Goal: Task Accomplishment & Management: Complete application form

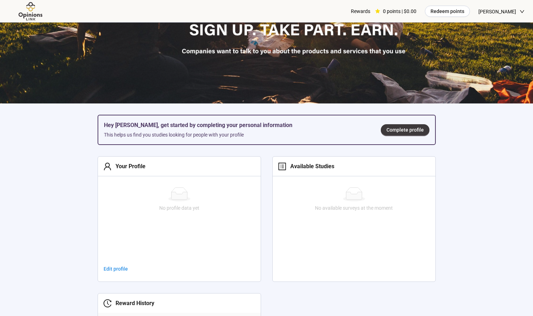
scroll to position [176, 0]
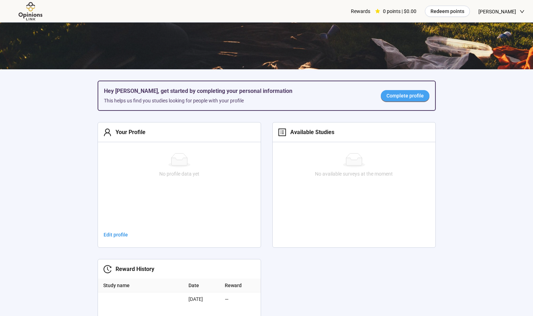
click at [412, 95] on span "Complete profile" at bounding box center [404, 96] width 37 height 8
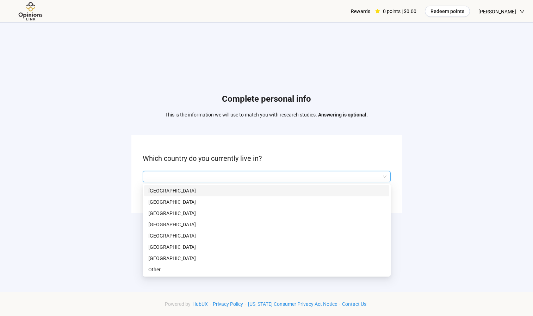
click at [169, 178] on input "search" at bounding box center [266, 176] width 239 height 11
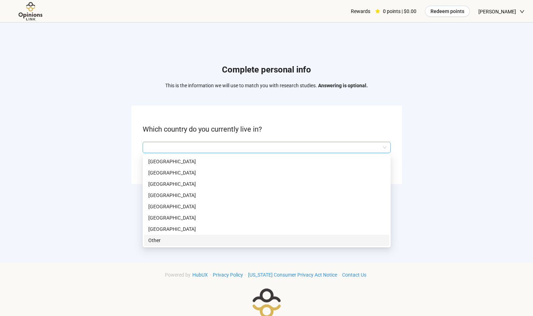
scroll to position [35, 0]
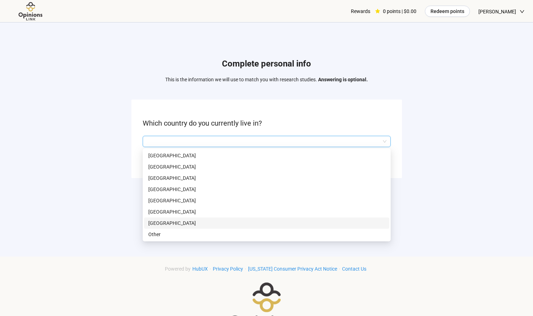
click at [179, 221] on p "[GEOGRAPHIC_DATA]" at bounding box center [266, 223] width 237 height 8
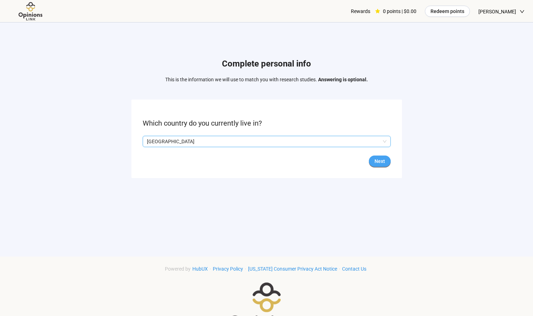
click at [384, 163] on span "Next" at bounding box center [379, 161] width 11 height 8
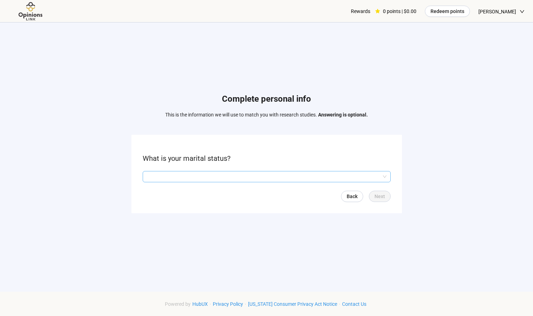
click at [165, 177] on input "search" at bounding box center [266, 176] width 239 height 11
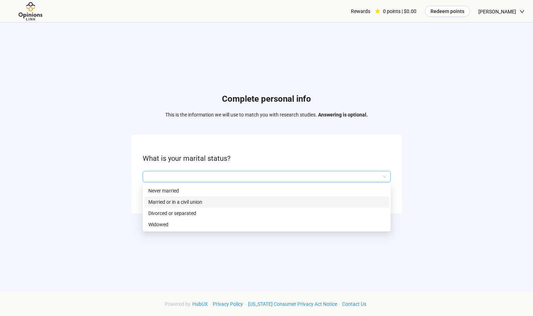
click at [174, 202] on p "Married or in a civil union" at bounding box center [266, 202] width 237 height 8
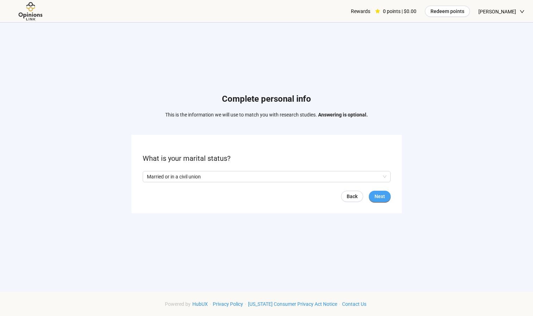
click at [378, 197] on span "Next" at bounding box center [379, 197] width 11 height 8
click at [175, 174] on input "search" at bounding box center [266, 176] width 239 height 11
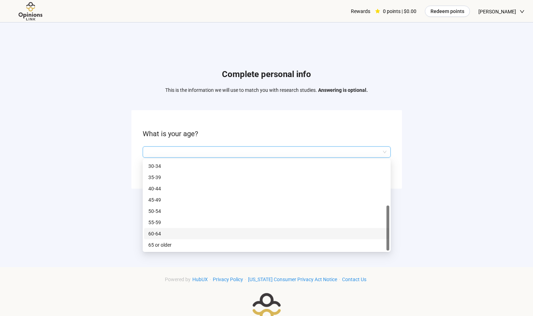
scroll to position [35, 0]
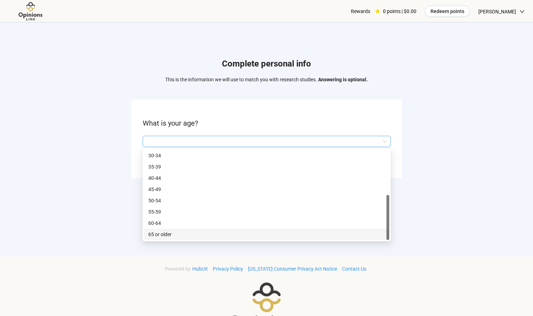
click at [166, 232] on p "65 or older" at bounding box center [266, 235] width 237 height 8
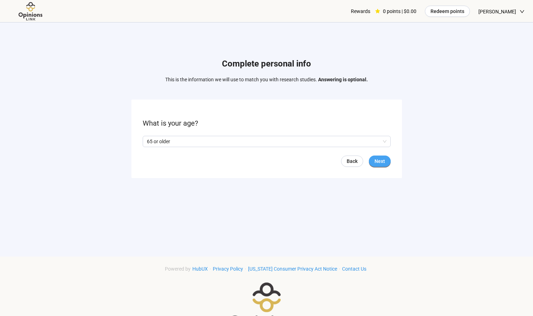
click at [380, 162] on span "Next" at bounding box center [379, 161] width 11 height 8
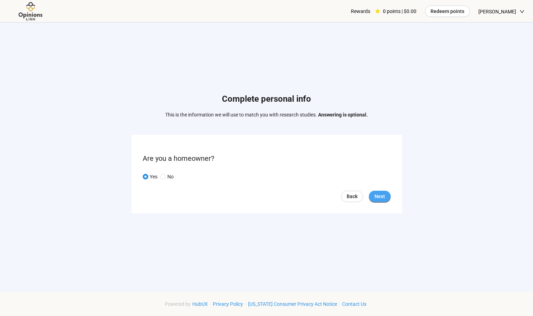
click at [381, 196] on span "Next" at bounding box center [379, 197] width 11 height 8
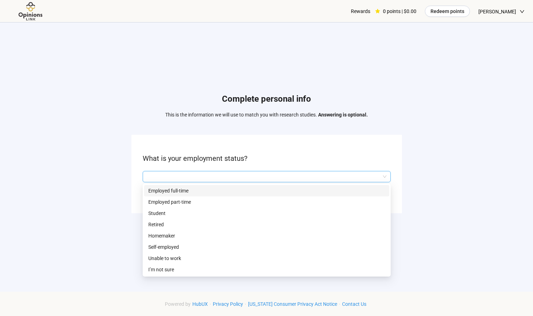
click at [166, 176] on input "search" at bounding box center [266, 176] width 239 height 11
click at [161, 222] on p "Retired" at bounding box center [266, 225] width 237 height 8
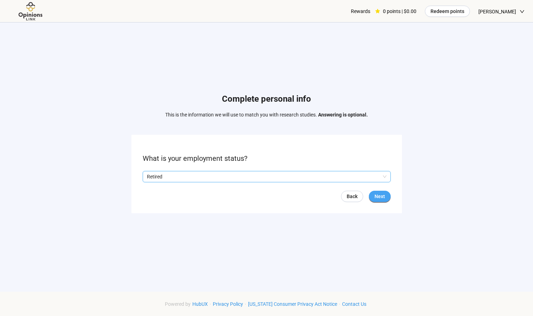
click at [373, 197] on button "Next" at bounding box center [380, 196] width 22 height 11
click at [166, 177] on input "search" at bounding box center [266, 176] width 239 height 11
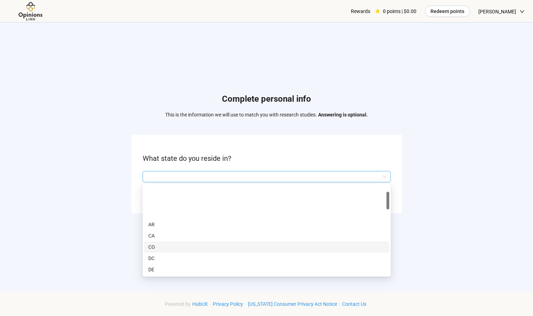
scroll to position [35, 0]
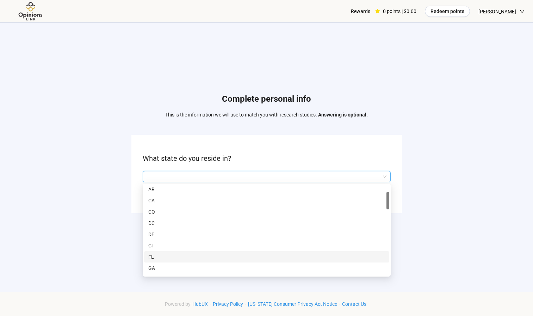
click at [155, 255] on p "FL" at bounding box center [266, 257] width 237 height 8
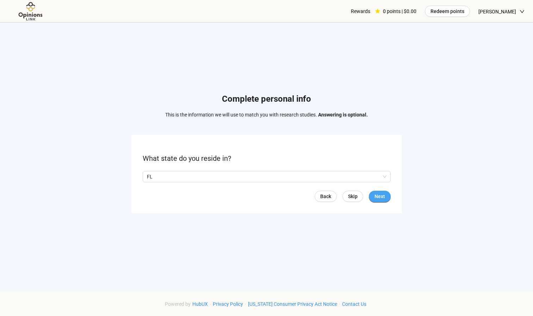
click at [378, 195] on span "Next" at bounding box center [379, 197] width 11 height 8
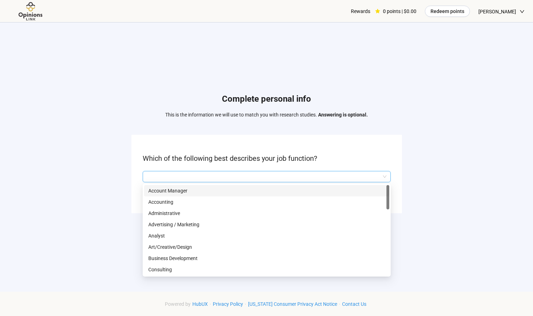
click at [169, 177] on input "search" at bounding box center [266, 176] width 239 height 11
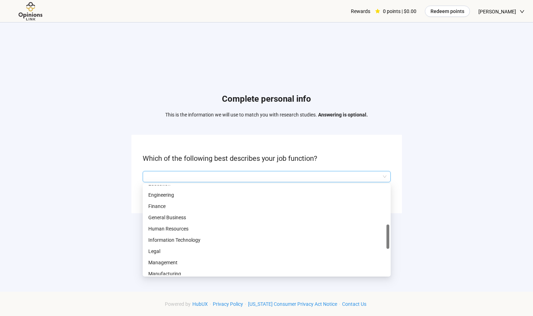
scroll to position [211, 0]
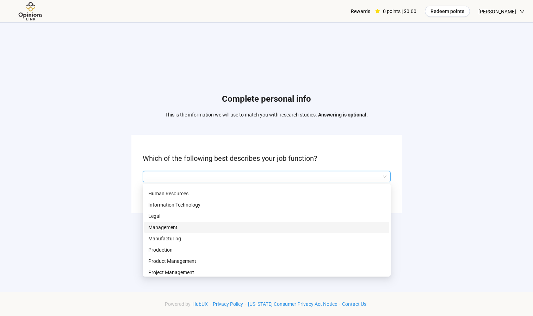
click at [171, 226] on p "Management" at bounding box center [266, 228] width 237 height 8
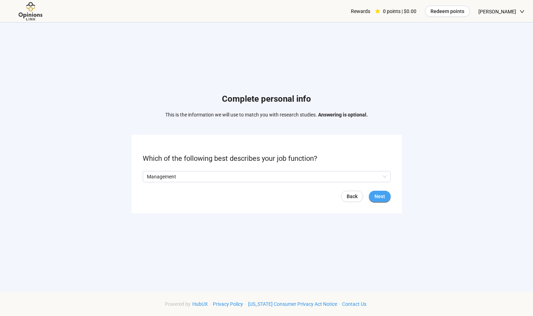
click at [380, 194] on span "Next" at bounding box center [379, 197] width 11 height 8
click at [188, 176] on input "search" at bounding box center [266, 176] width 239 height 11
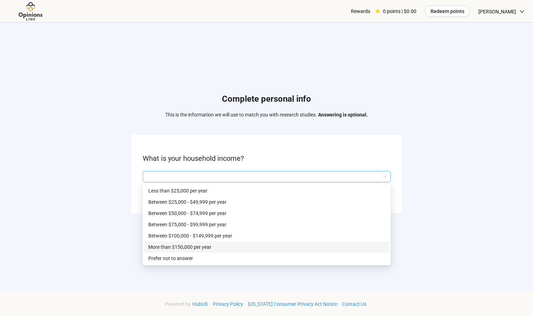
click at [185, 247] on p "More than $150,000 per year" at bounding box center [266, 247] width 237 height 8
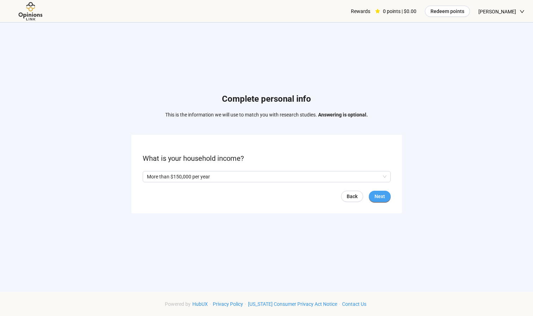
click at [373, 195] on button "Next" at bounding box center [380, 196] width 22 height 11
click at [148, 177] on span "Yes" at bounding box center [152, 177] width 9 height 8
click at [374, 198] on span "Next" at bounding box center [379, 197] width 11 height 8
click at [167, 178] on input "search" at bounding box center [266, 176] width 239 height 11
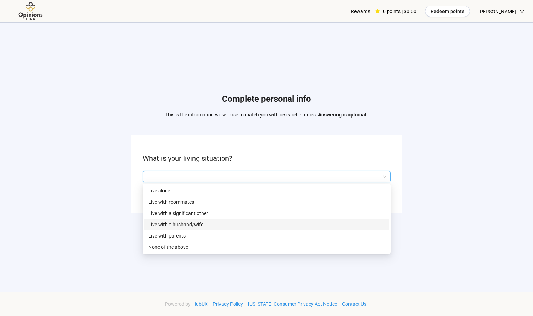
click at [175, 223] on p "Live with a husband/wife" at bounding box center [266, 225] width 237 height 8
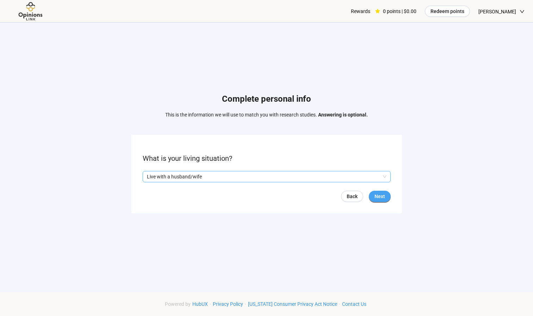
click at [377, 196] on span "Next" at bounding box center [379, 197] width 11 height 8
click at [159, 177] on input "search" at bounding box center [266, 176] width 239 height 11
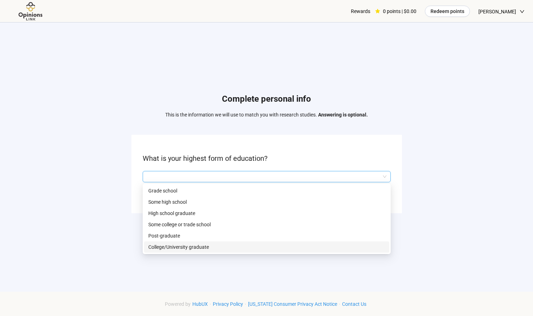
click at [174, 248] on p "College/University graduate" at bounding box center [266, 247] width 237 height 8
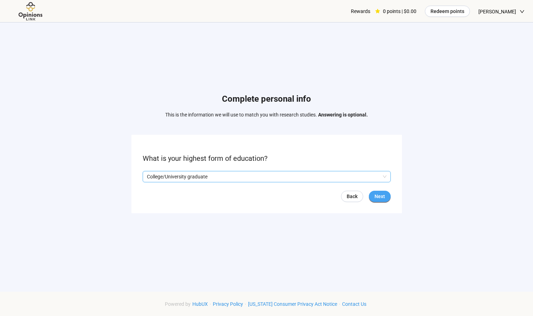
click at [379, 197] on span "Next" at bounding box center [379, 197] width 11 height 8
click at [167, 176] on input "search" at bounding box center [266, 176] width 239 height 11
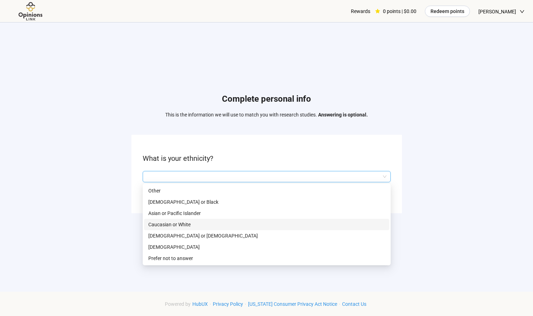
click at [193, 223] on p "Caucasian or White" at bounding box center [266, 225] width 237 height 8
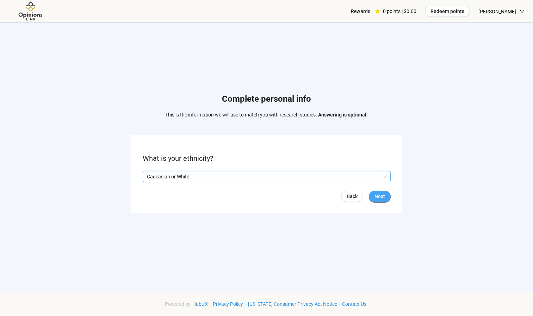
click at [376, 197] on span "Next" at bounding box center [379, 197] width 11 height 8
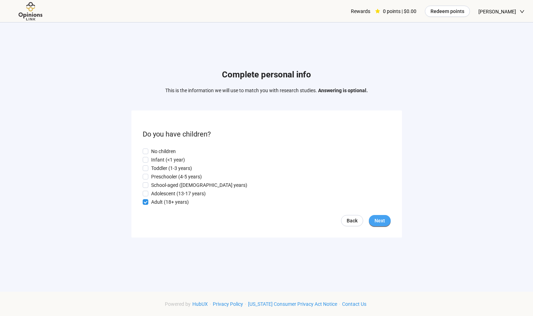
click at [379, 222] on span "Next" at bounding box center [379, 221] width 11 height 8
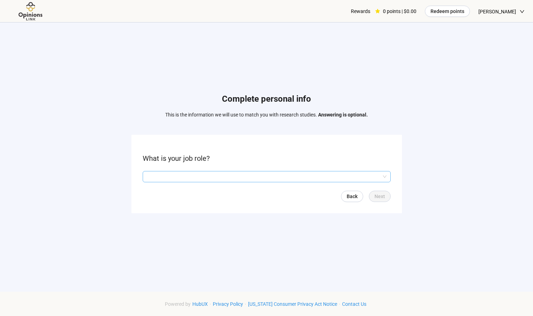
click at [160, 176] on input "search" at bounding box center [266, 176] width 239 height 11
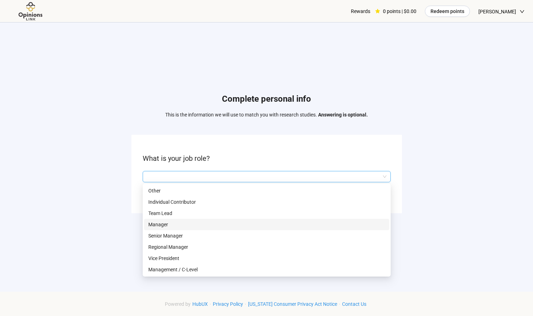
click at [159, 225] on p "Manager" at bounding box center [266, 225] width 237 height 8
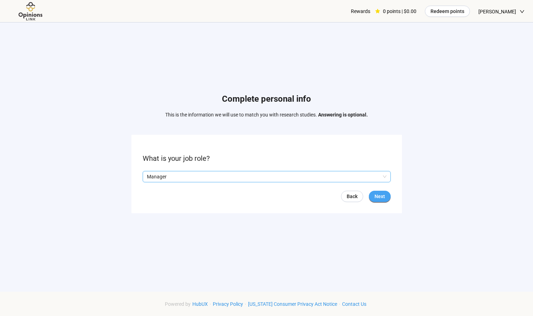
click at [375, 199] on span "Next" at bounding box center [379, 197] width 11 height 8
click at [152, 176] on input "search" at bounding box center [266, 176] width 239 height 11
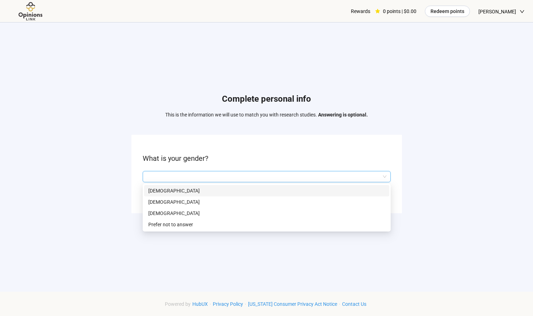
click at [160, 189] on p "[DEMOGRAPHIC_DATA]" at bounding box center [266, 191] width 237 height 8
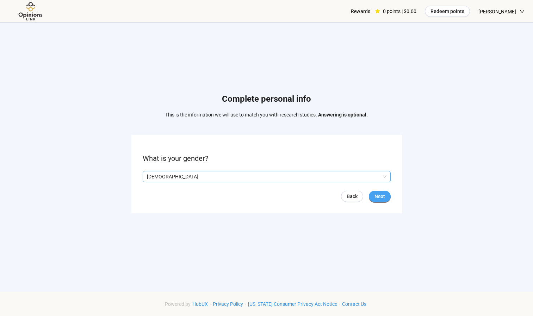
click at [383, 197] on span "Next" at bounding box center [379, 197] width 11 height 8
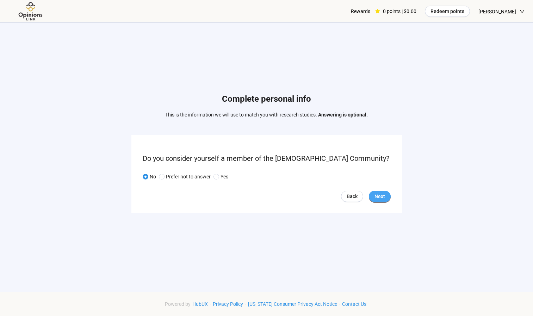
click at [380, 195] on span "Next" at bounding box center [379, 197] width 11 height 8
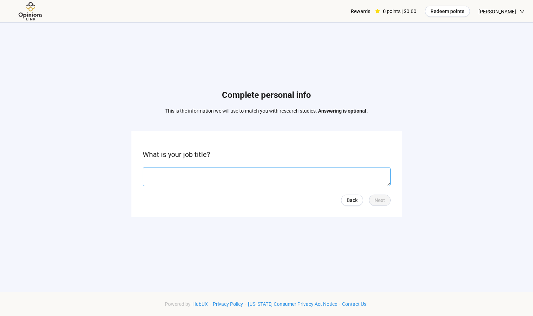
click at [174, 177] on textarea at bounding box center [267, 176] width 248 height 19
type textarea "**********"
click at [377, 200] on span "Next" at bounding box center [379, 200] width 11 height 8
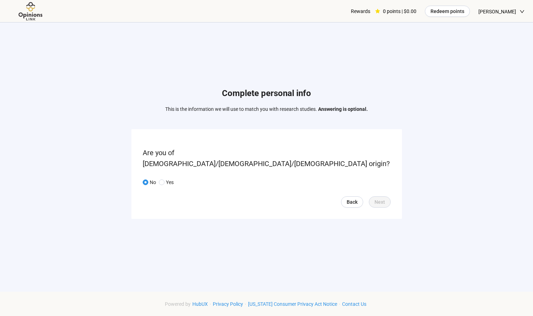
click at [148, 180] on span at bounding box center [146, 183] width 6 height 6
click at [351, 198] on span "Back" at bounding box center [351, 202] width 11 height 8
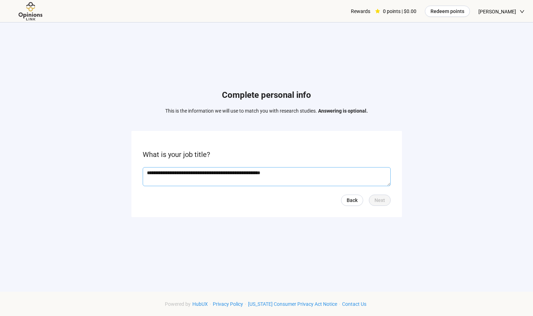
click at [314, 178] on textarea "**********" at bounding box center [267, 176] width 248 height 19
click at [290, 170] on textarea "**********" at bounding box center [267, 176] width 248 height 19
type textarea "**********"
click at [383, 200] on span "Next" at bounding box center [379, 200] width 11 height 8
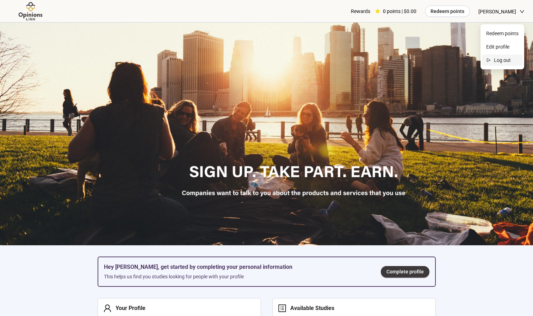
click at [500, 61] on span "Log out" at bounding box center [505, 60] width 25 height 8
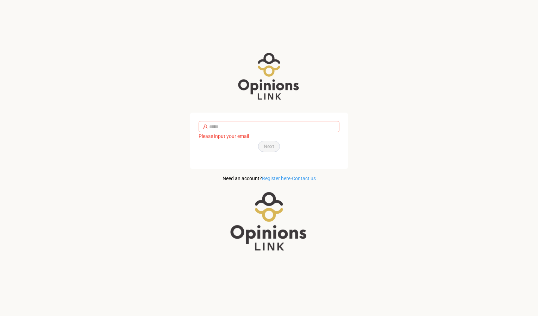
click at [326, 126] on img at bounding box center [329, 127] width 6 height 6
click at [296, 125] on input "text" at bounding box center [272, 127] width 126 height 8
click at [434, 72] on div "Please input your email Next Forgot password Log in Need an account? Register h…" at bounding box center [269, 158] width 538 height 316
click at [398, 80] on div "Please input your email Next Forgot password Log in Need an account? Register h…" at bounding box center [269, 158] width 538 height 316
click at [240, 126] on input "text" at bounding box center [272, 127] width 126 height 8
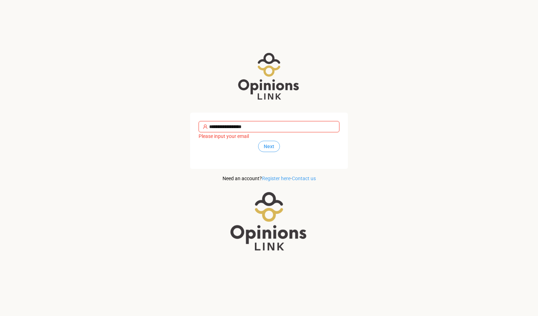
type input "**********"
click at [265, 149] on span "Next" at bounding box center [269, 147] width 11 height 8
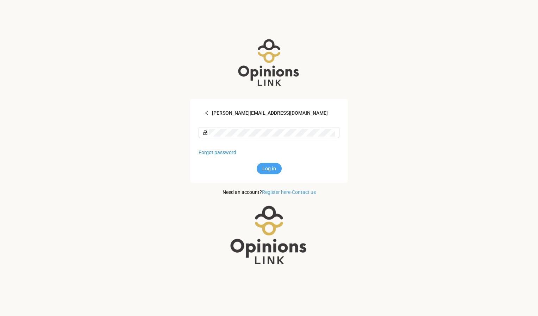
click at [269, 173] on button "Log in" at bounding box center [269, 168] width 25 height 11
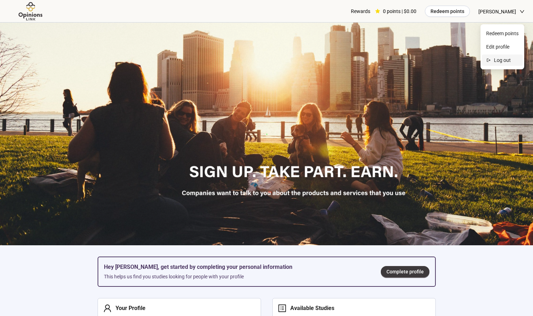
click at [502, 61] on span "Log out" at bounding box center [505, 60] width 25 height 8
